Goal: Task Accomplishment & Management: Manage account settings

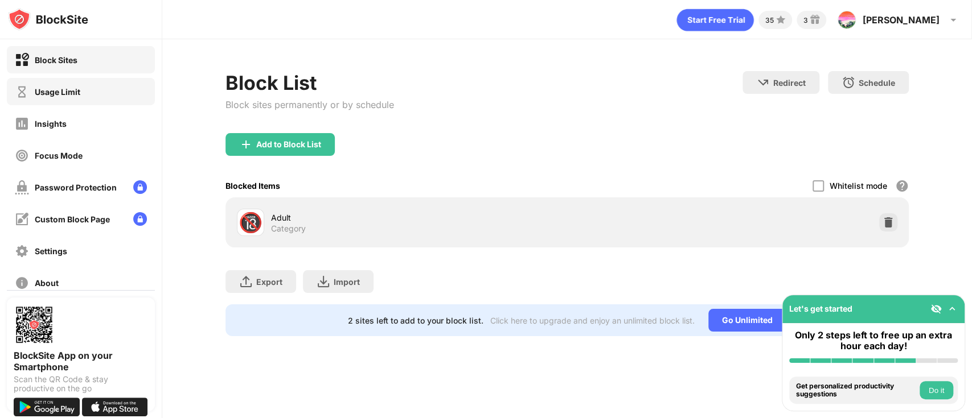
click at [82, 96] on div "Usage Limit" at bounding box center [81, 91] width 148 height 27
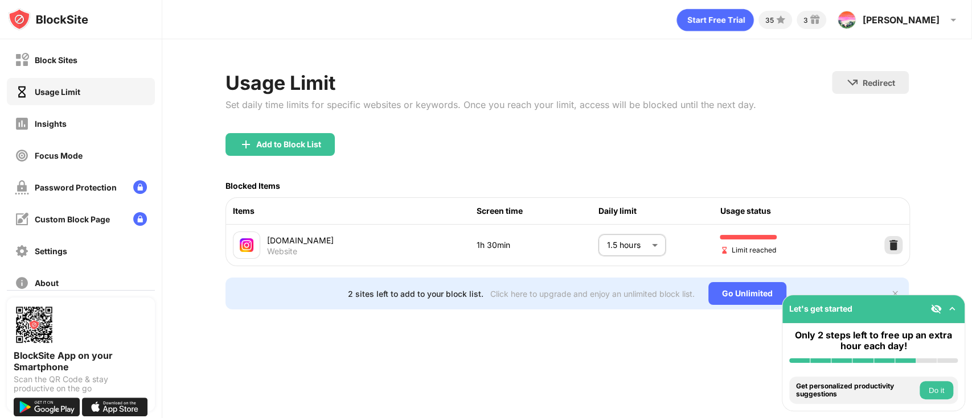
click at [888, 242] on img at bounding box center [892, 245] width 11 height 11
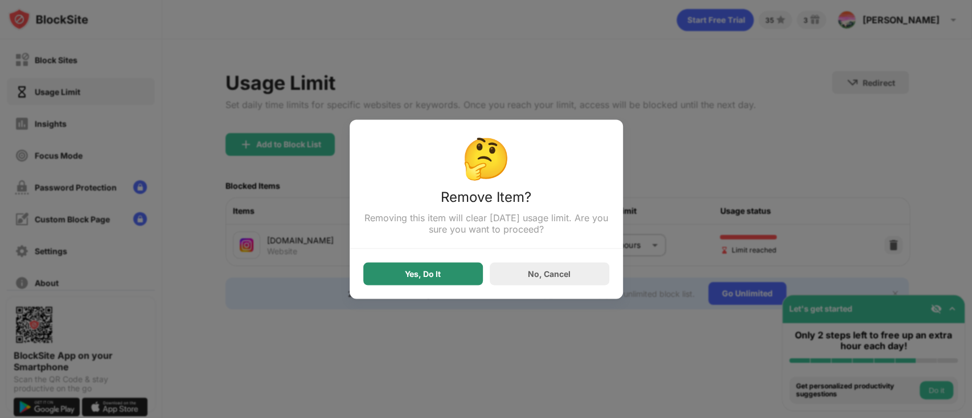
click at [426, 273] on div "Yes, Do It" at bounding box center [423, 273] width 36 height 9
